Goal: Task Accomplishment & Management: Use online tool/utility

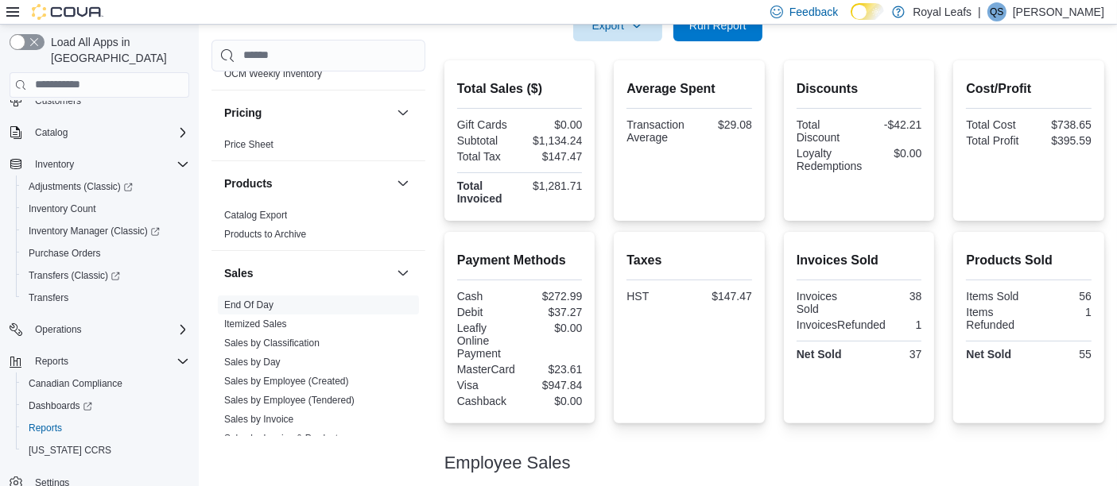
scroll to position [345, 0]
click at [851, 463] on div "Employee Sales" at bounding box center [774, 462] width 660 height 19
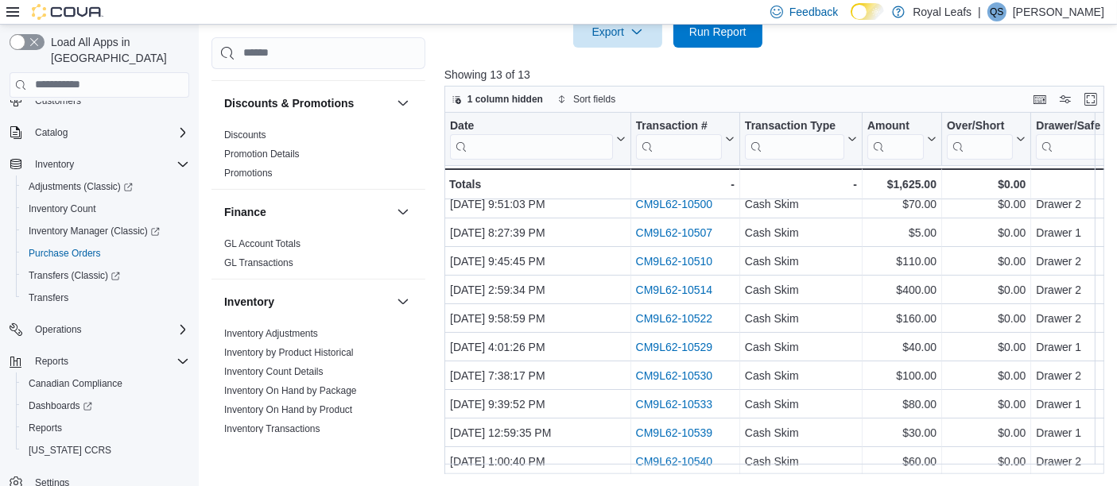
scroll to position [308, 0]
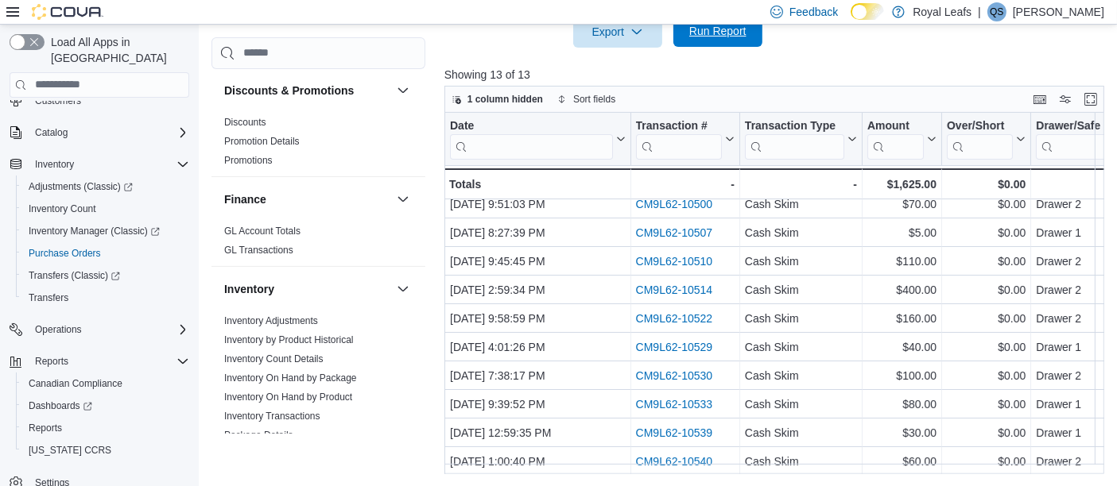
drag, startPoint x: 1118, startPoint y: 479, endPoint x: 713, endPoint y: 37, distance: 599.7
click at [713, 37] on span "Run Report" at bounding box center [717, 31] width 57 height 16
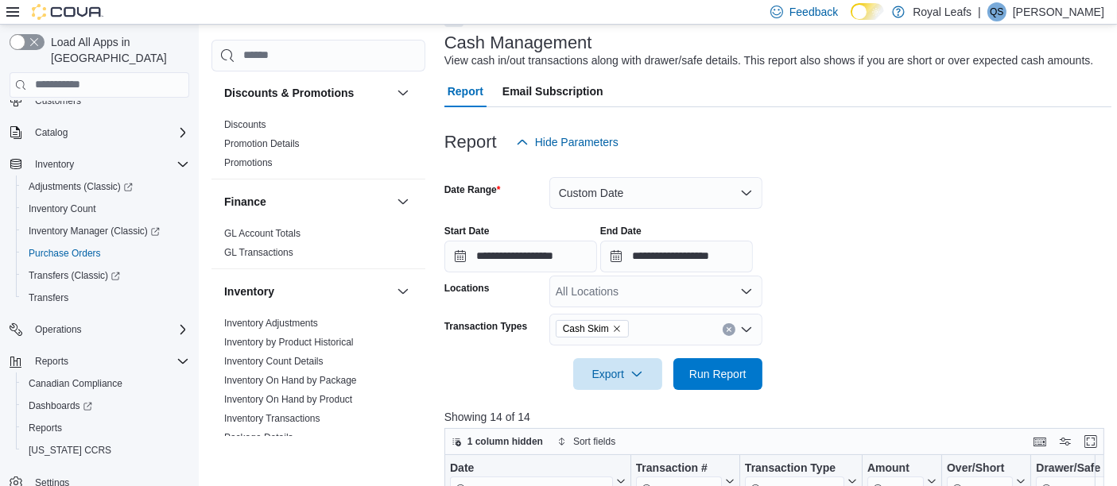
scroll to position [92, 0]
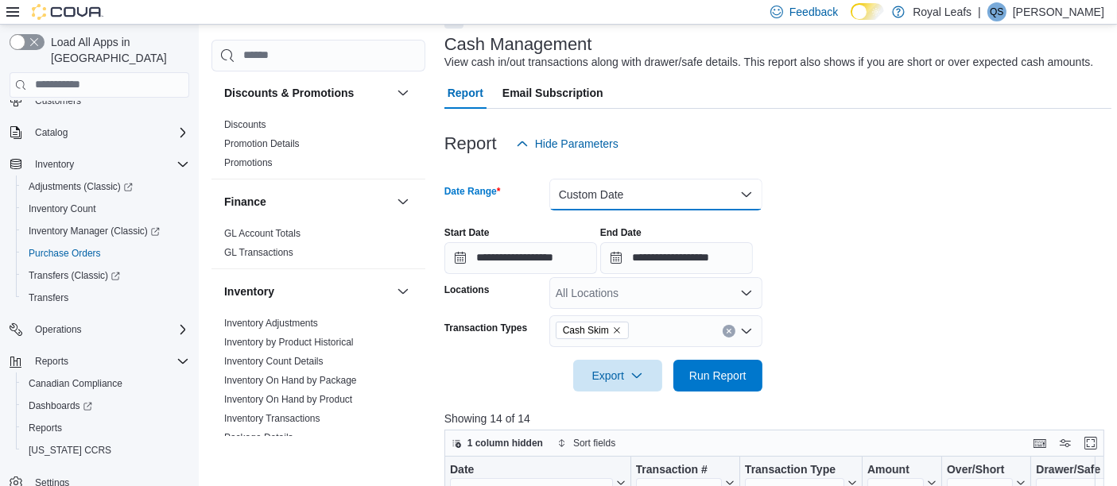
click at [656, 189] on button "Custom Date" at bounding box center [655, 195] width 213 height 32
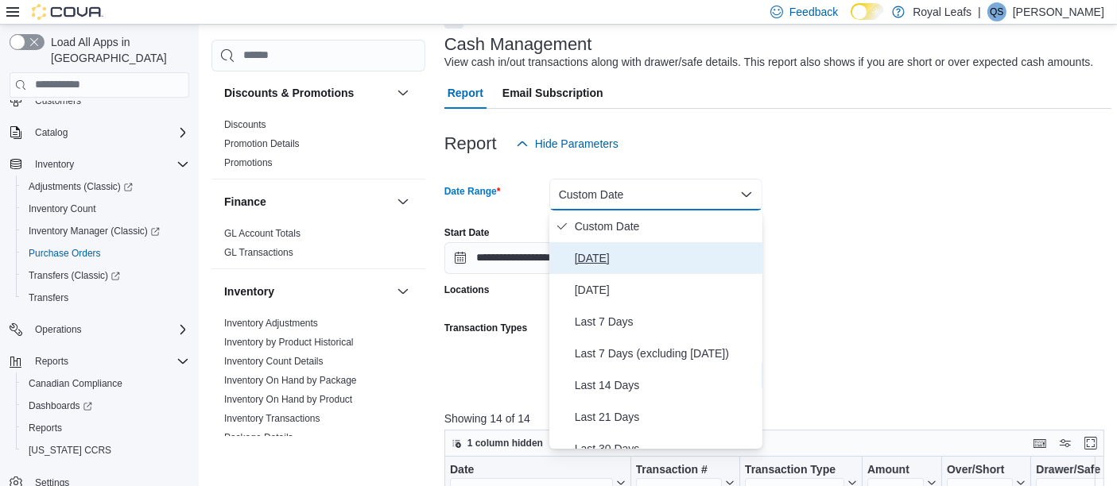
click at [591, 255] on span "[DATE]" at bounding box center [665, 258] width 181 height 19
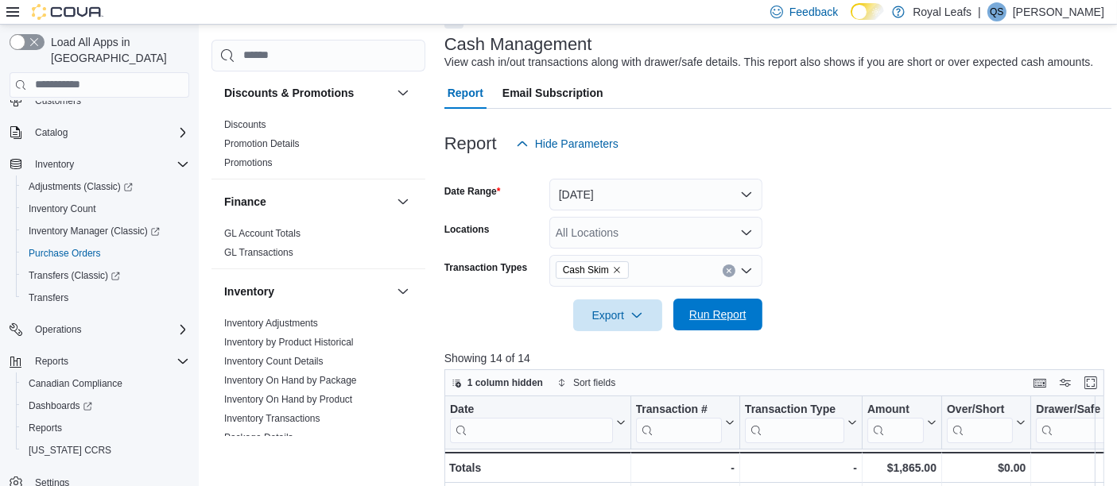
click at [715, 316] on span "Run Report" at bounding box center [717, 315] width 57 height 16
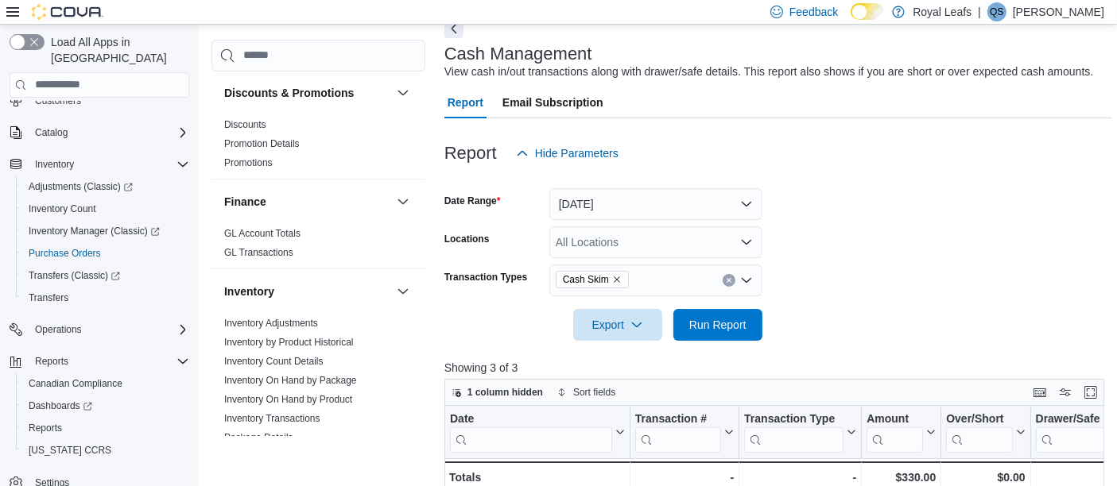
scroll to position [81, 0]
